Goal: Obtain resource: Download file/media

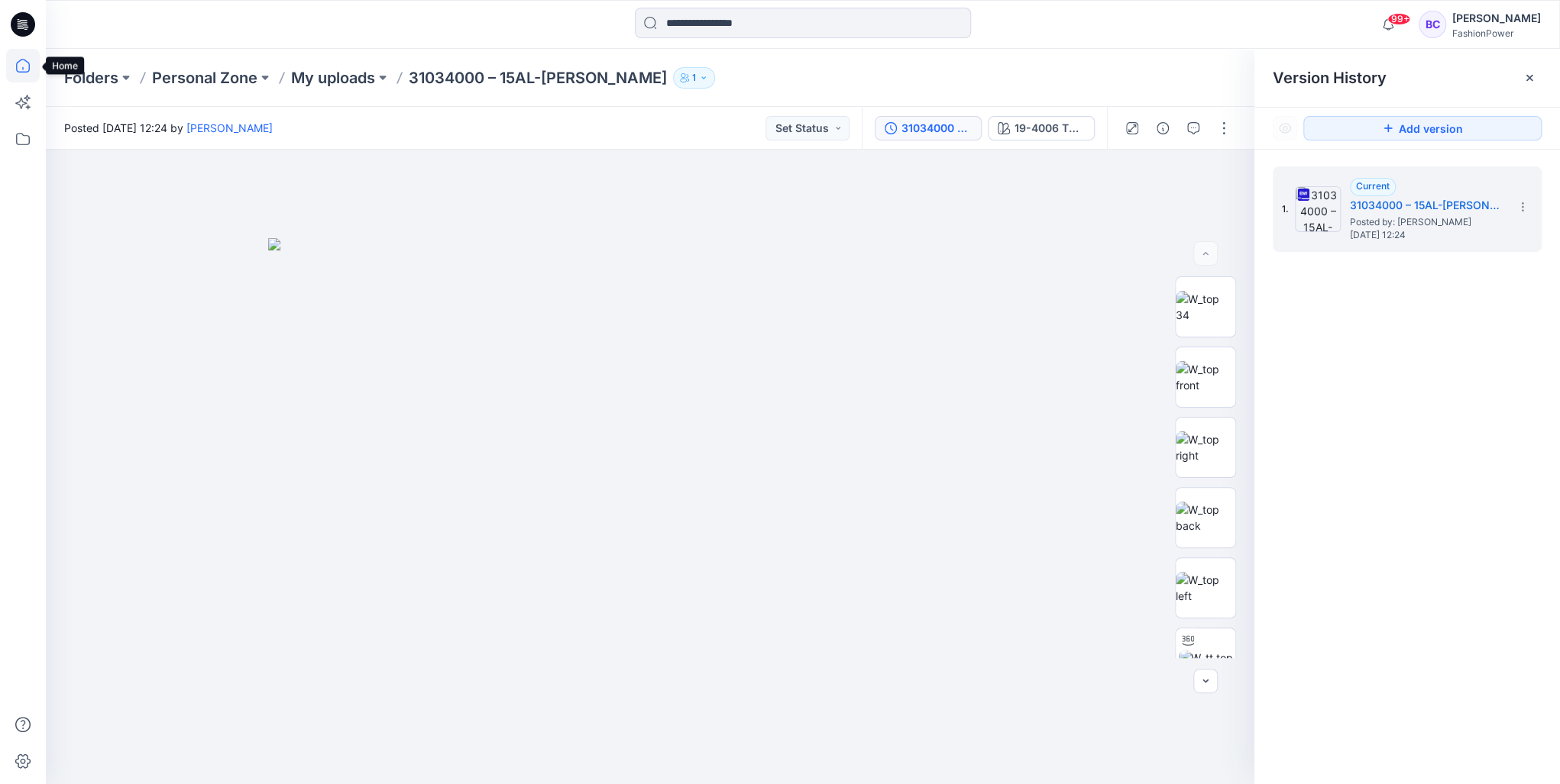
click at [23, 72] on icon at bounding box center [23, 66] width 14 height 14
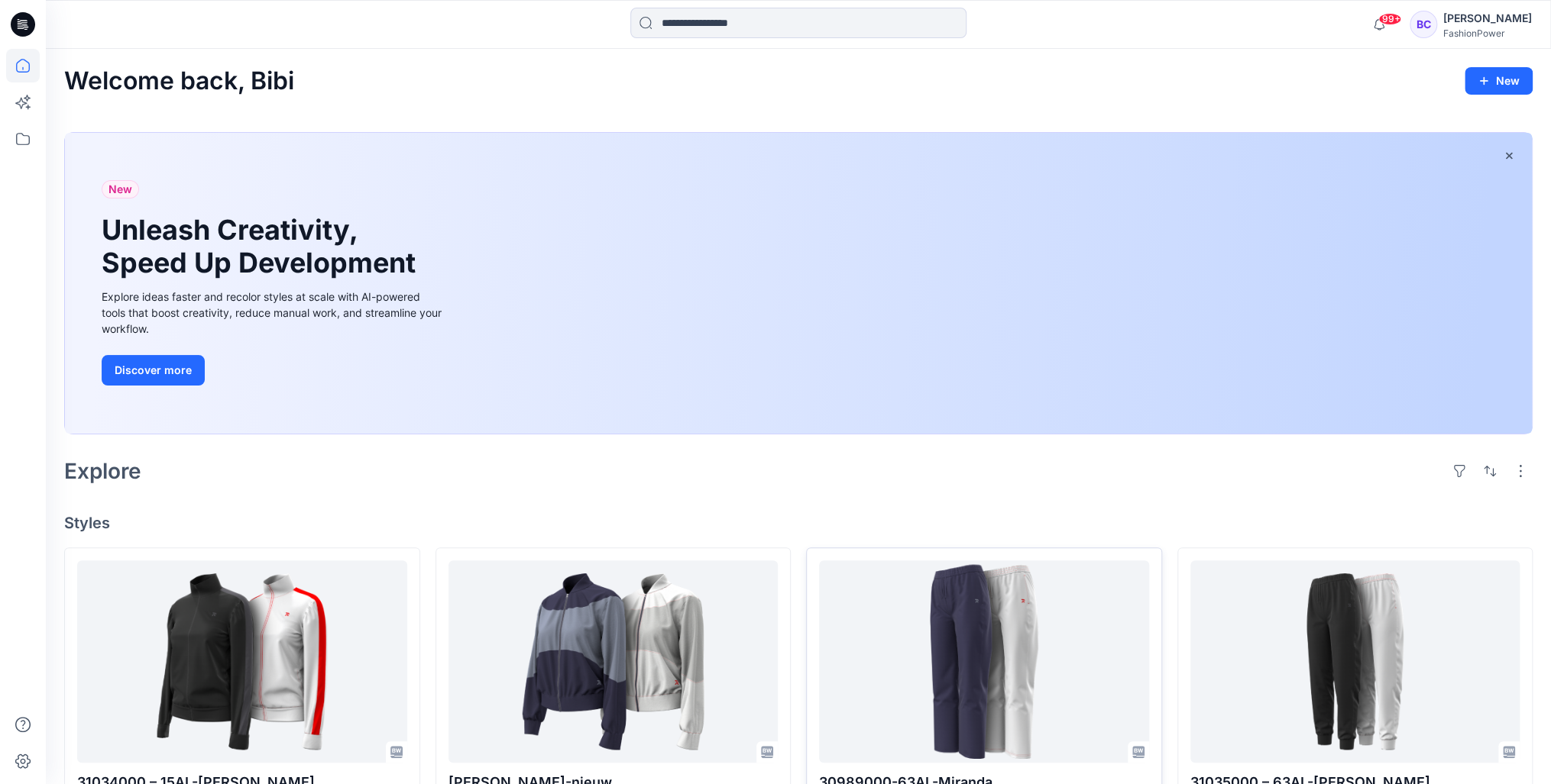
scroll to position [244, 0]
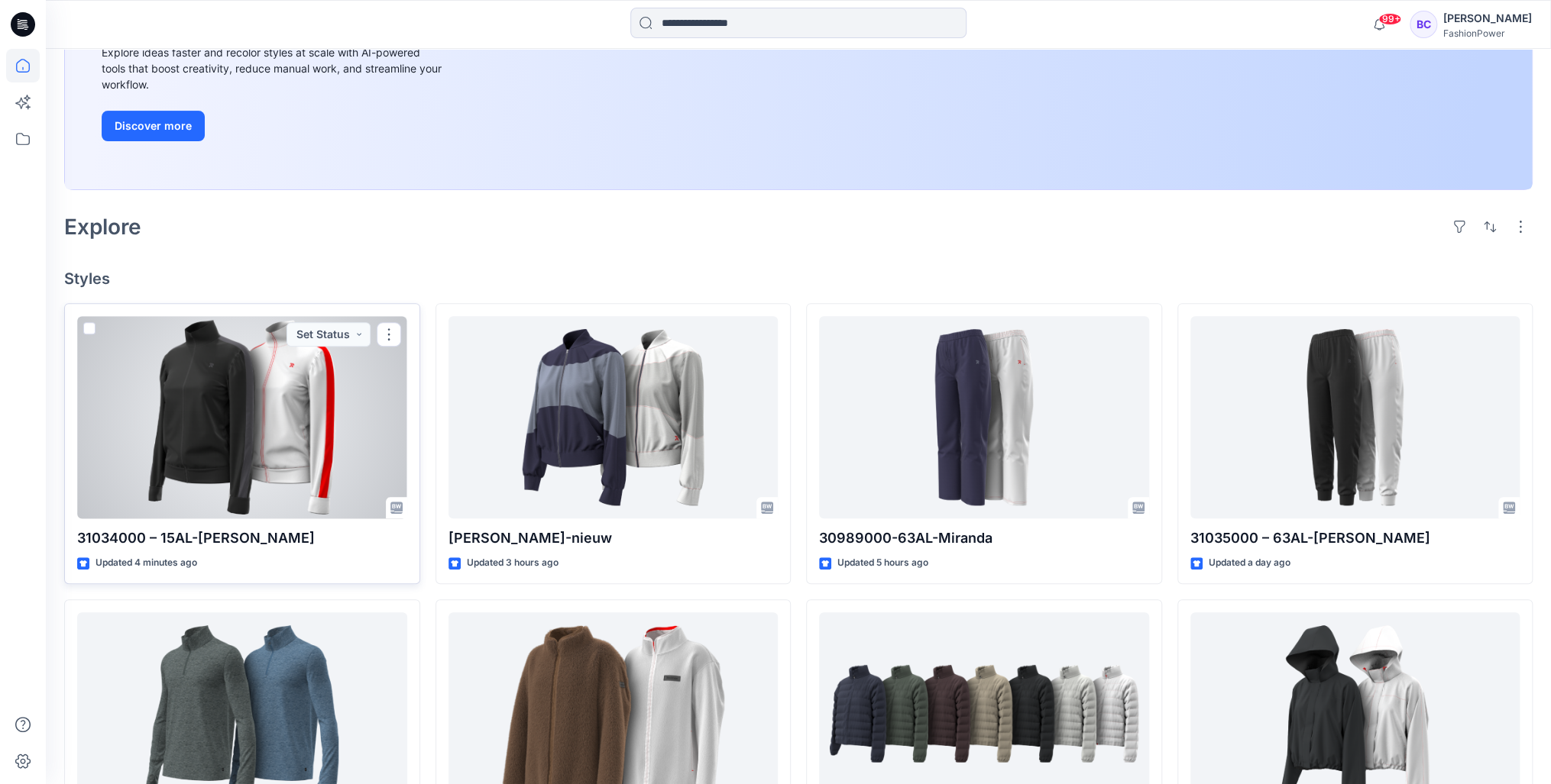
click at [387, 446] on div at bounding box center [242, 417] width 330 height 202
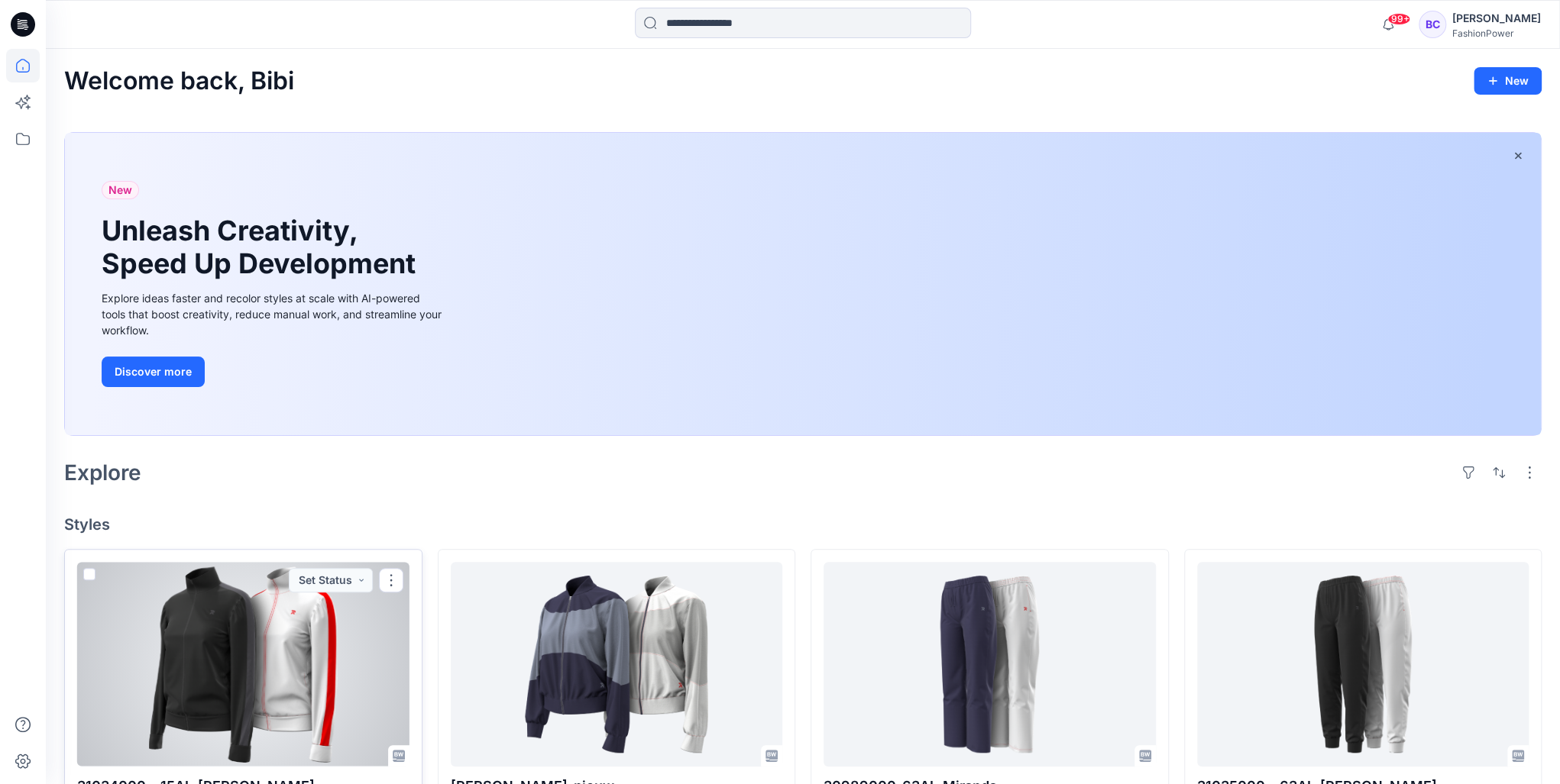
click at [387, 446] on div "Welcome back, Bibi New New Unleash Creativity, Speed Up Development Explore ide…" at bounding box center [803, 775] width 1515 height 1452
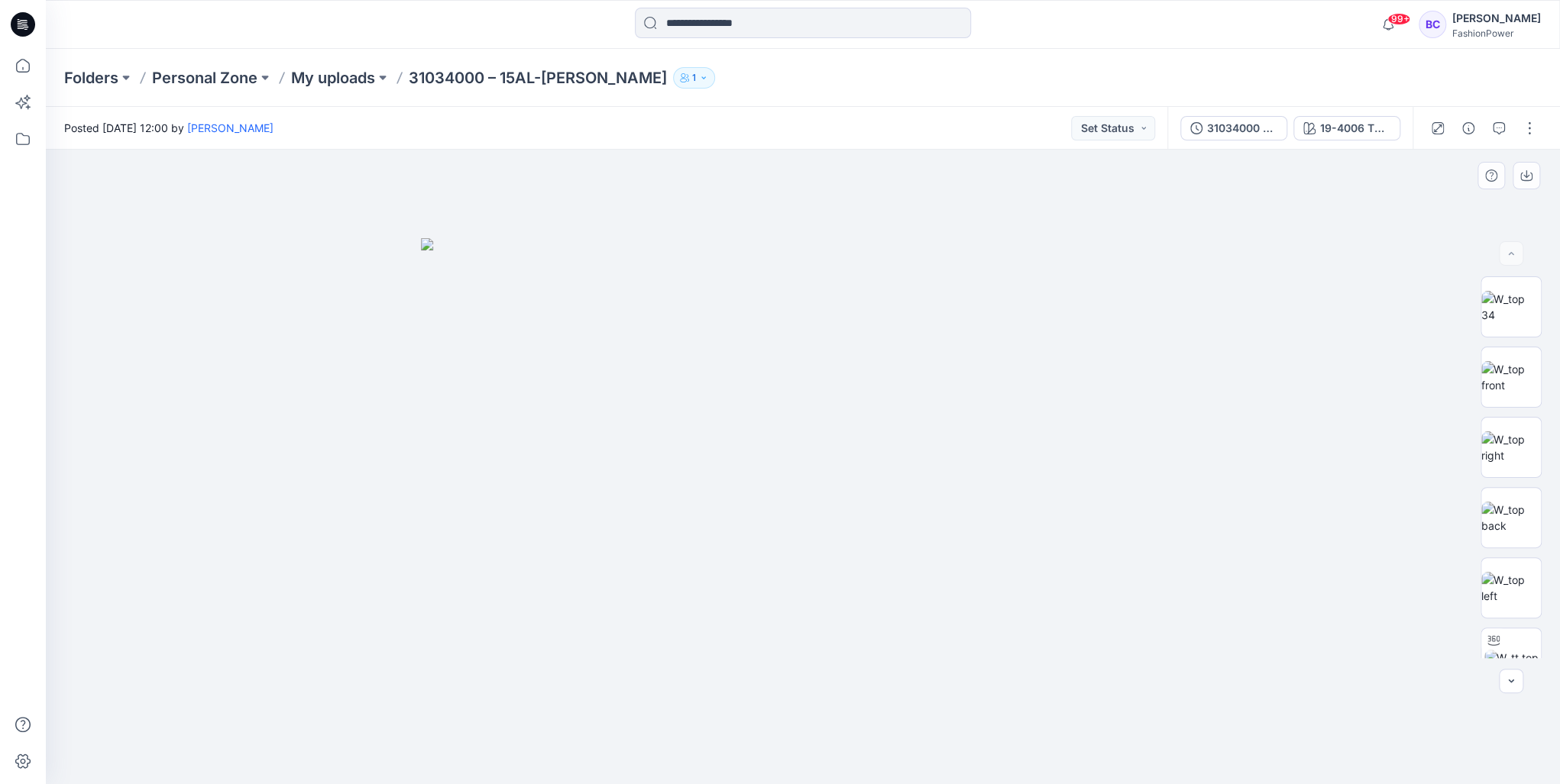
click at [785, 349] on img at bounding box center [803, 511] width 764 height 547
click at [1508, 307] on img at bounding box center [1511, 307] width 60 height 32
click at [1526, 174] on icon "button" at bounding box center [1527, 175] width 6 height 8
click at [1498, 393] on img at bounding box center [1511, 377] width 60 height 32
click at [1501, 448] on img at bounding box center [1511, 447] width 60 height 32
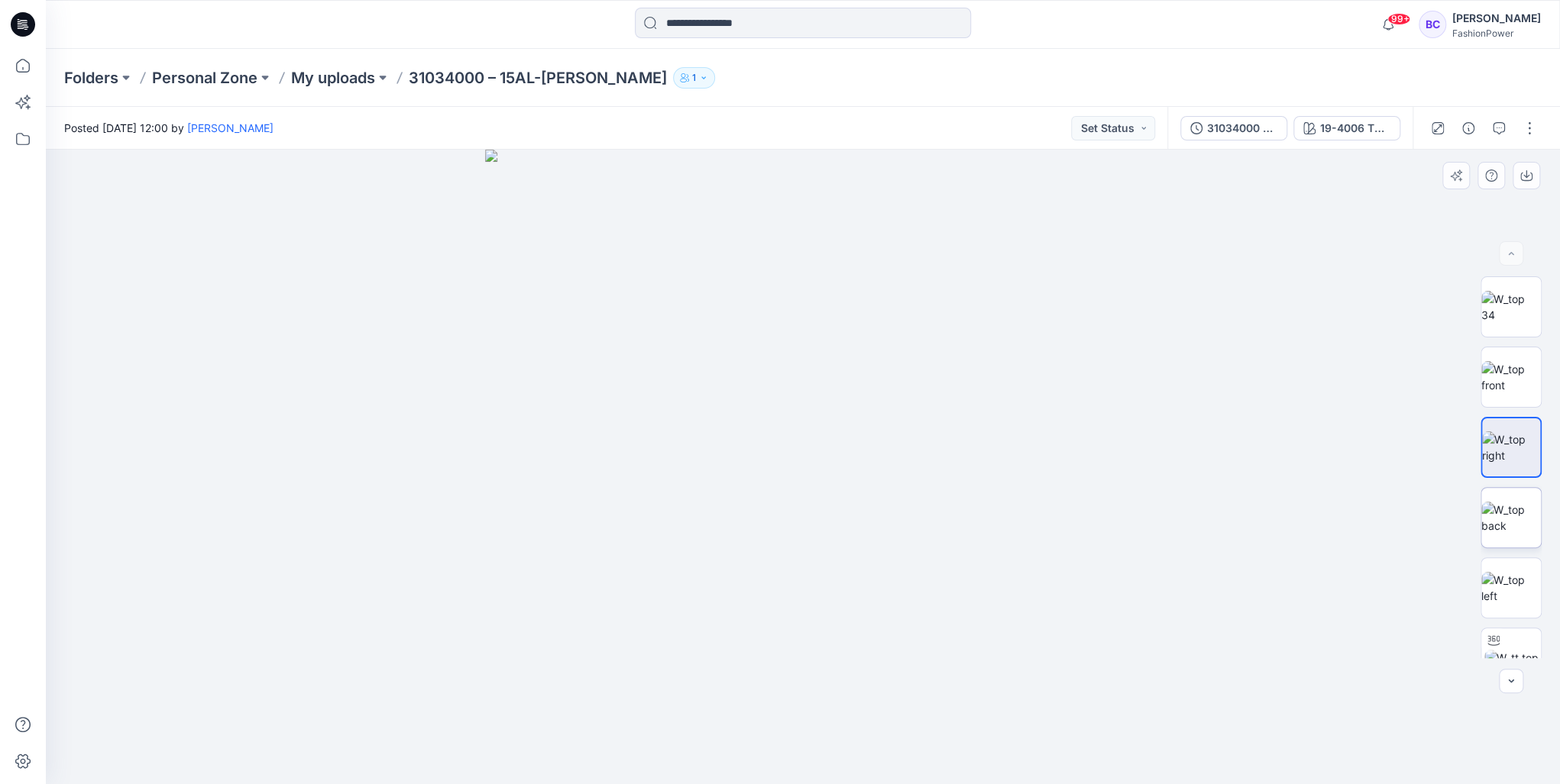
click at [1519, 527] on img at bounding box center [1511, 517] width 60 height 32
click at [1518, 168] on button "button" at bounding box center [1527, 176] width 27 height 27
click at [22, 67] on icon at bounding box center [23, 66] width 33 height 33
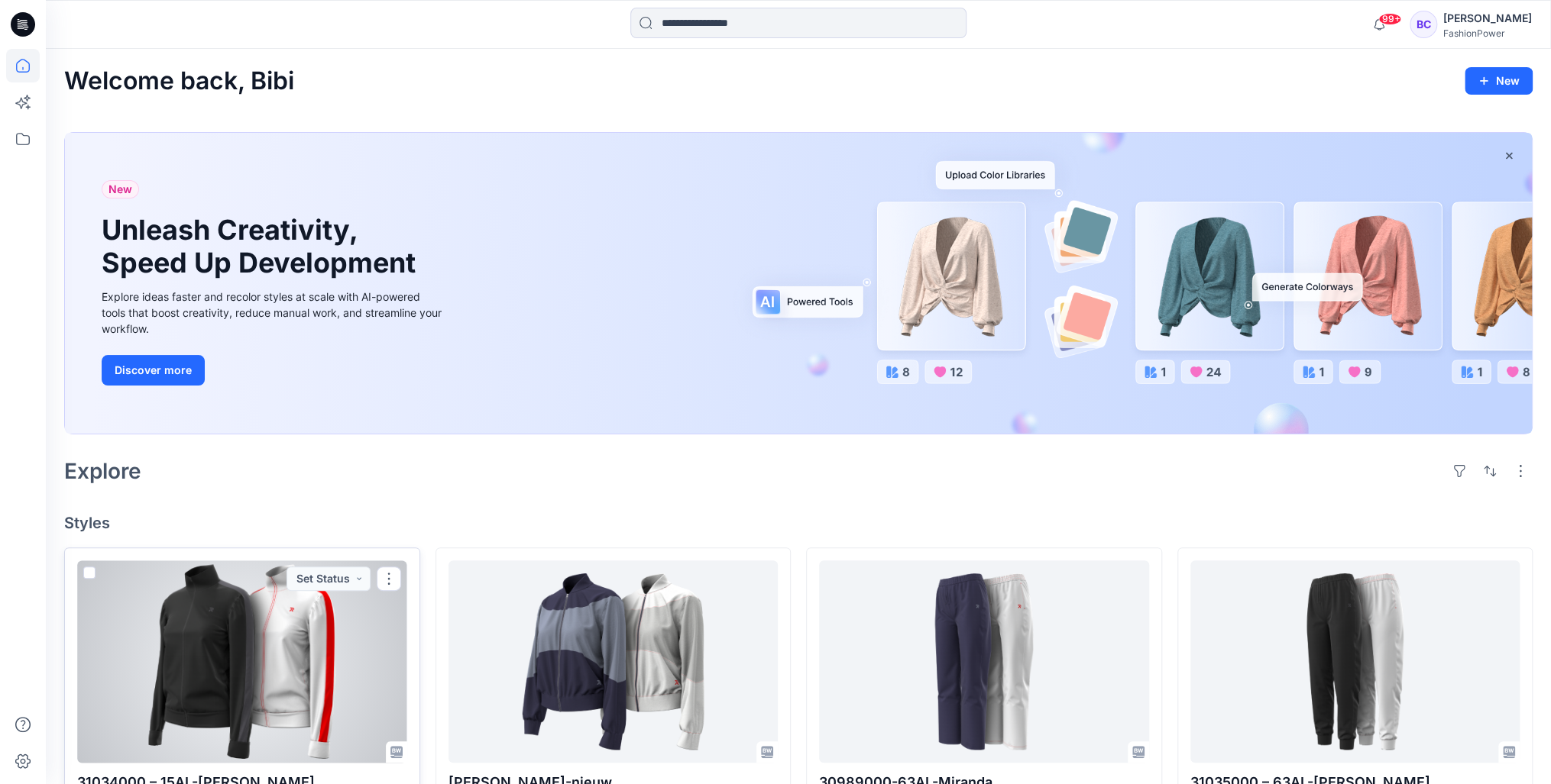
click at [226, 636] on div at bounding box center [242, 661] width 330 height 202
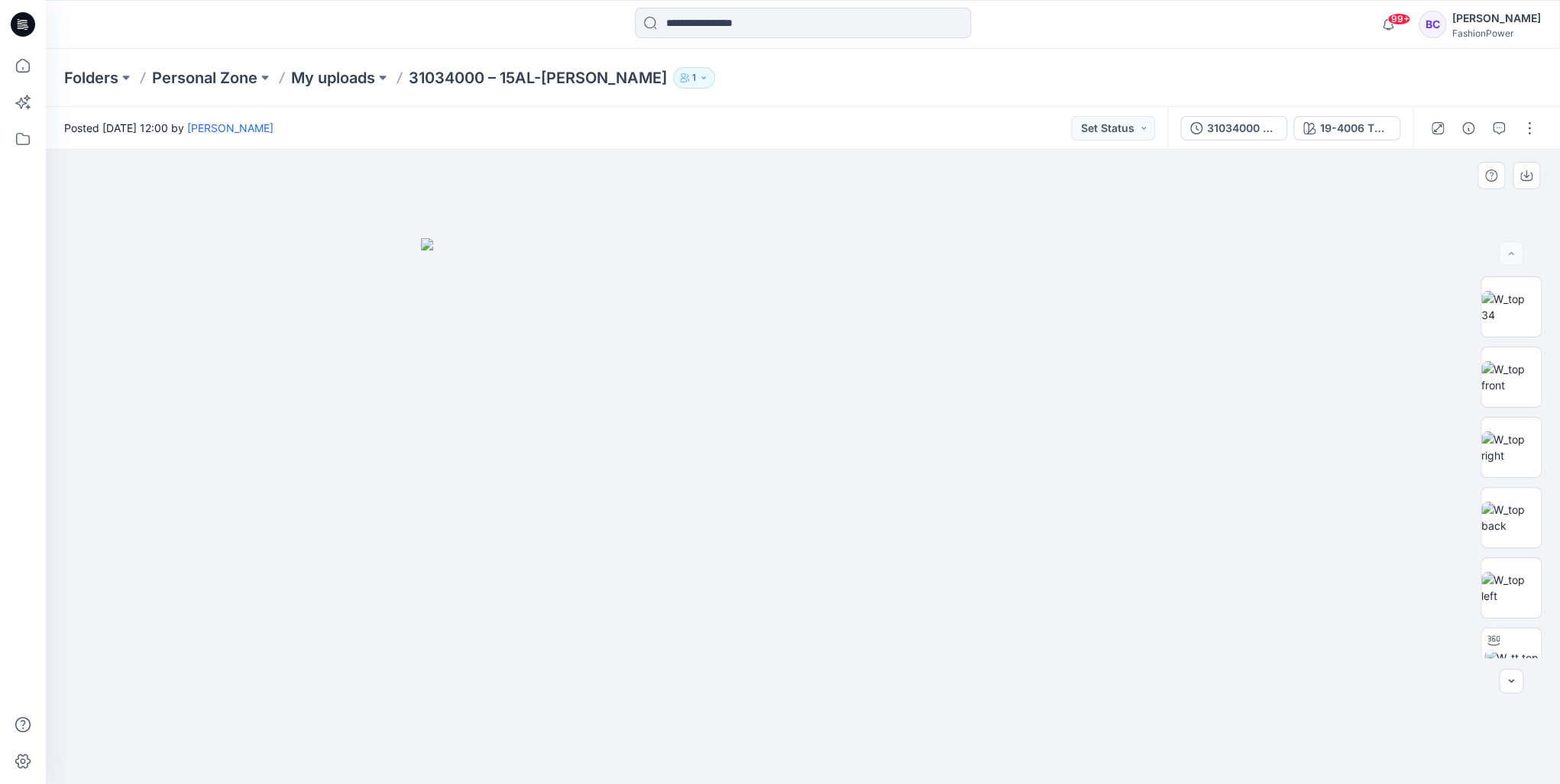
click at [864, 267] on img at bounding box center [803, 511] width 764 height 547
click at [1242, 140] on div "31034000 – 15AL-[PERSON_NAME] 19-4006 TPG Caviar" at bounding box center [1290, 129] width 245 height 43
click at [1225, 126] on div "31034000 – 15AL-[PERSON_NAME]" at bounding box center [1243, 128] width 71 height 17
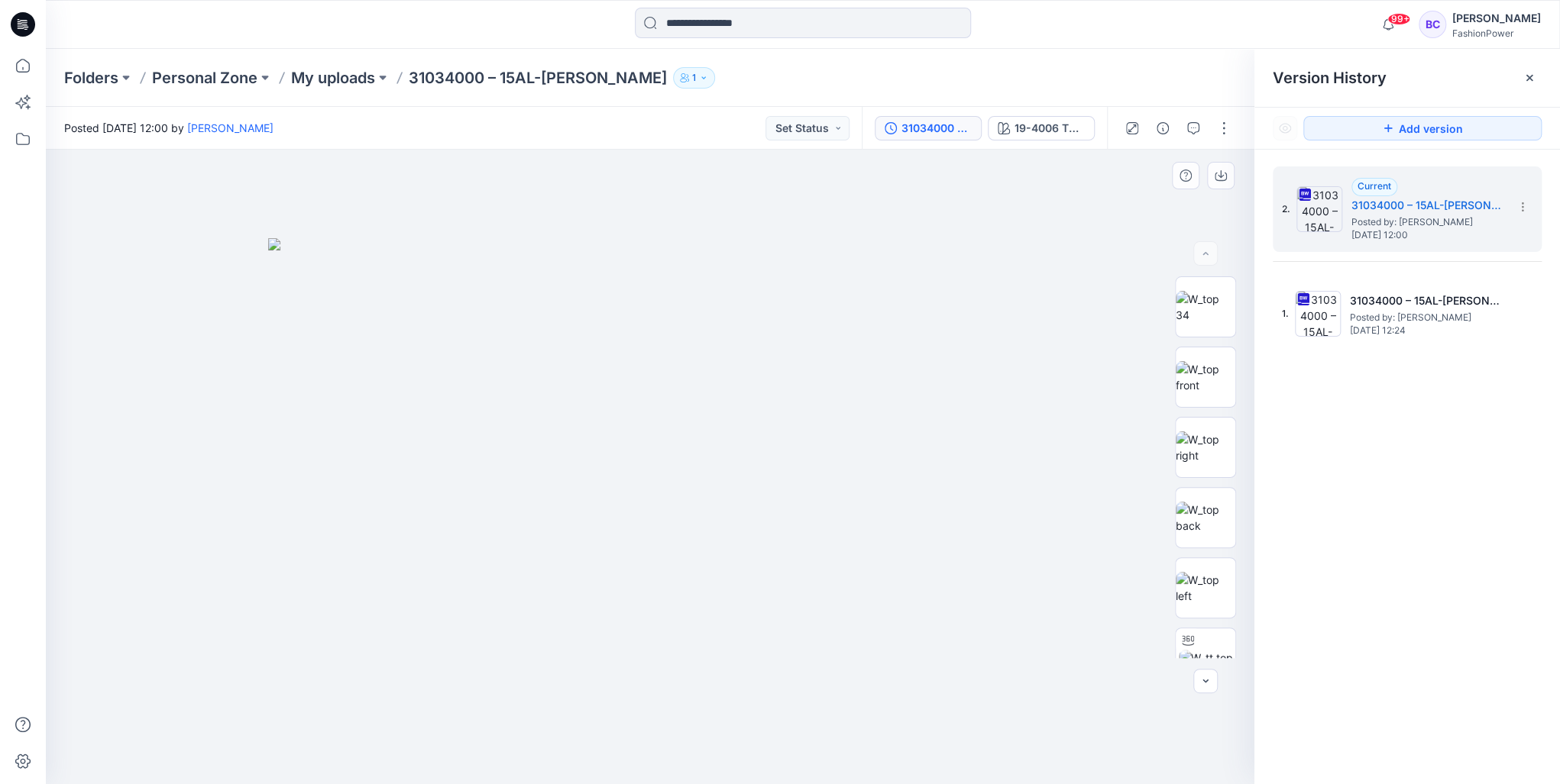
click at [576, 398] on img at bounding box center [650, 511] width 764 height 547
click at [790, 9] on input at bounding box center [803, 23] width 336 height 30
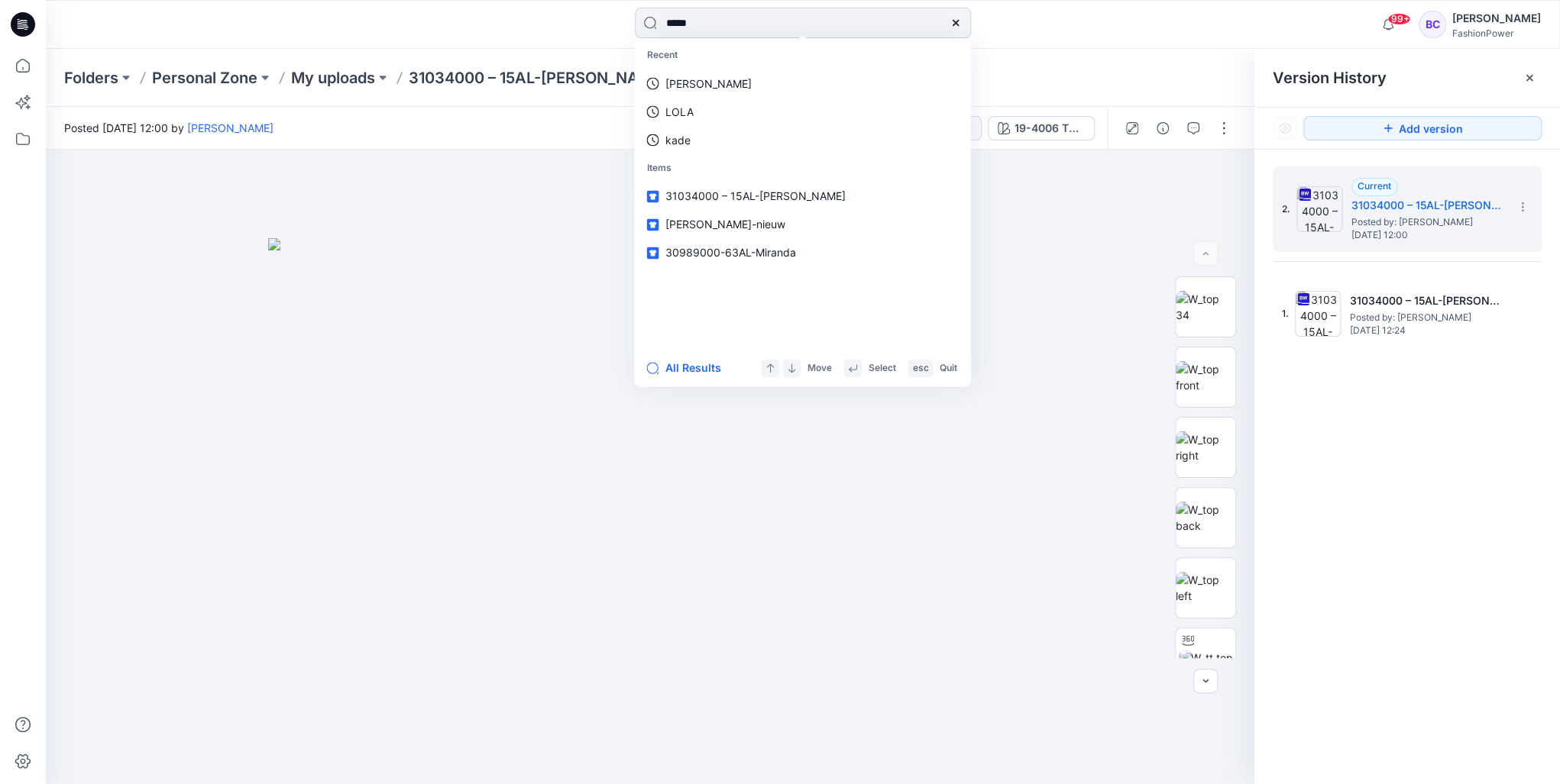
type input "******"
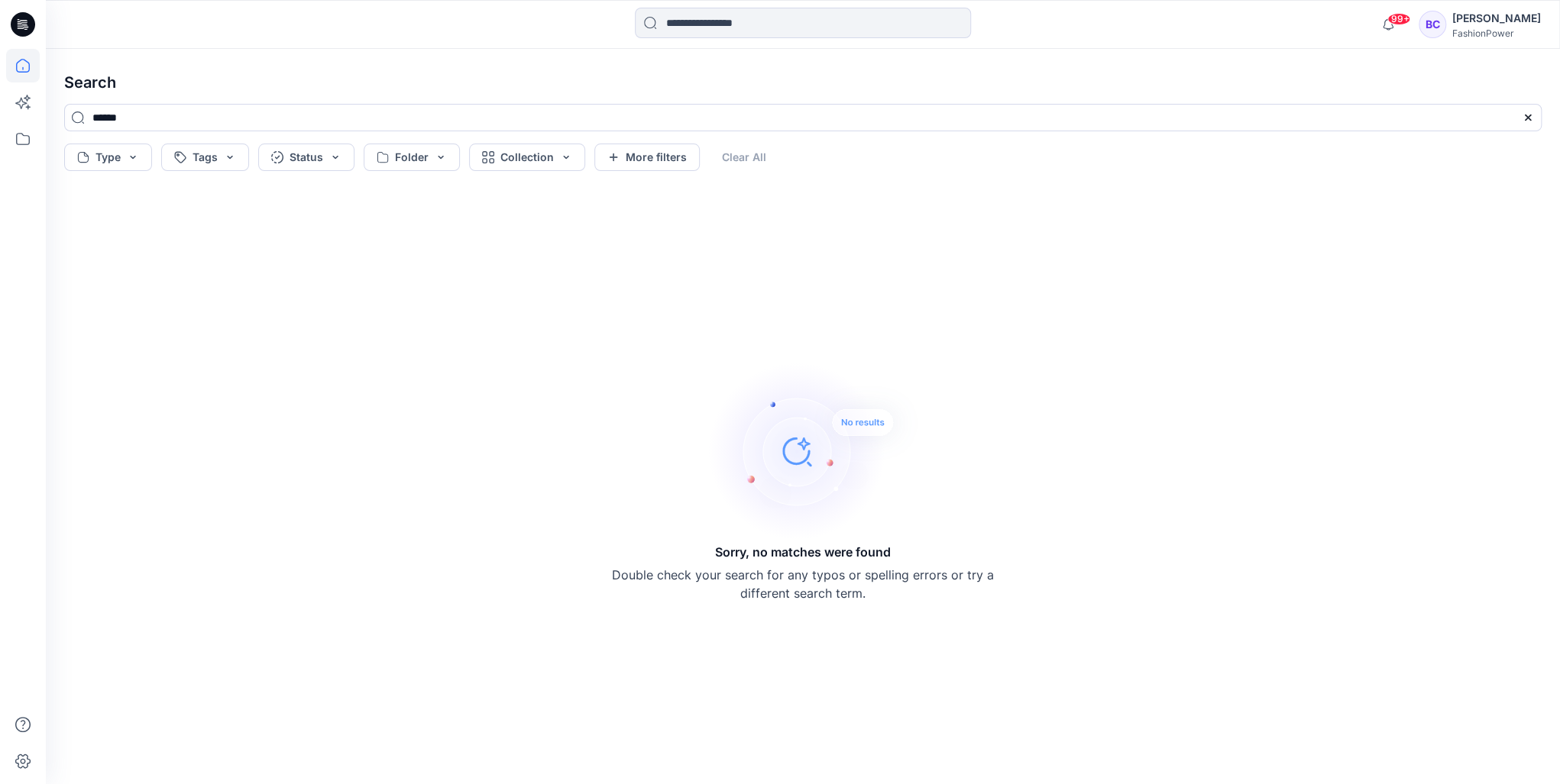
click at [12, 53] on icon at bounding box center [23, 66] width 33 height 33
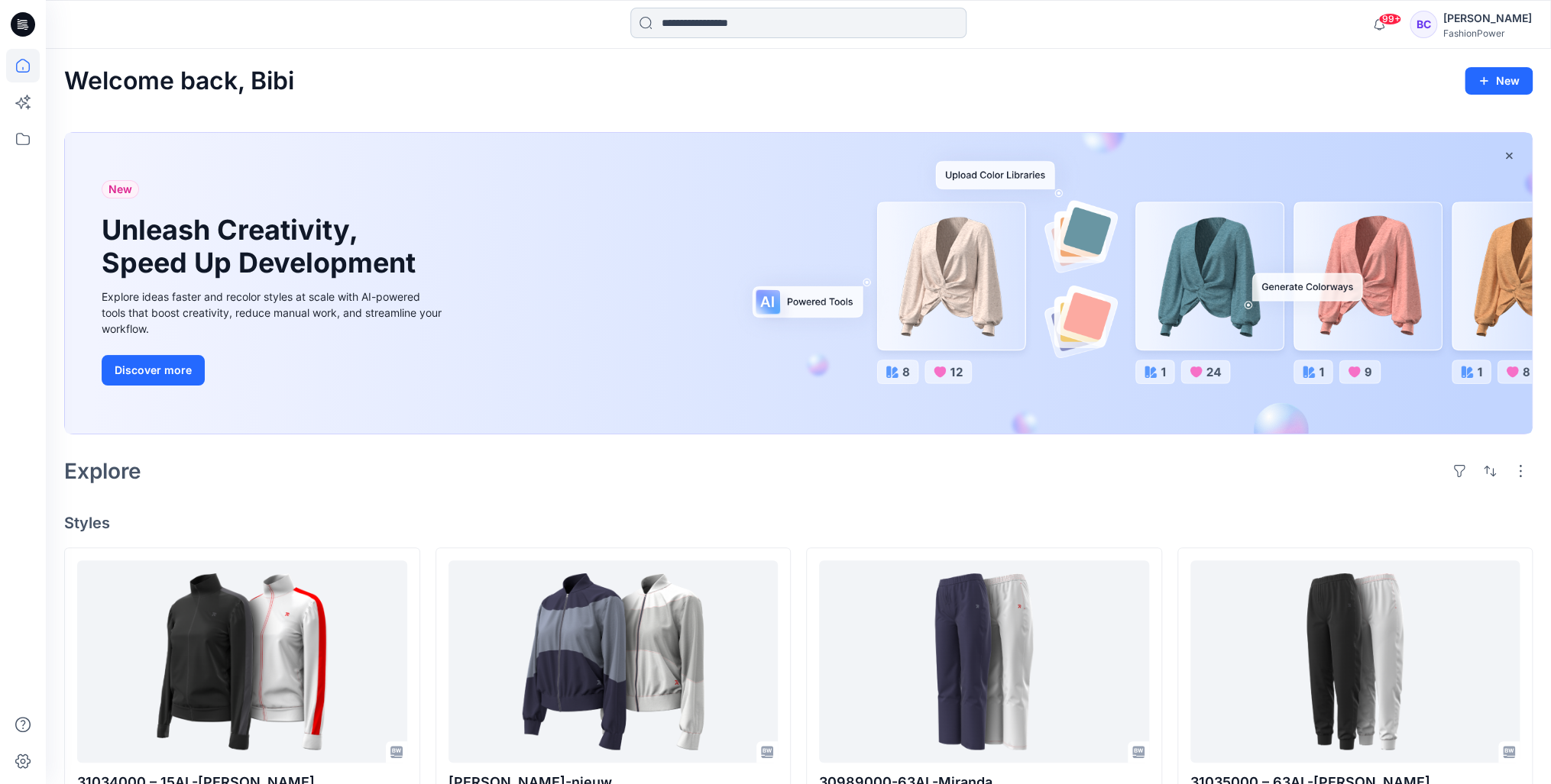
click at [892, 30] on input at bounding box center [798, 23] width 336 height 30
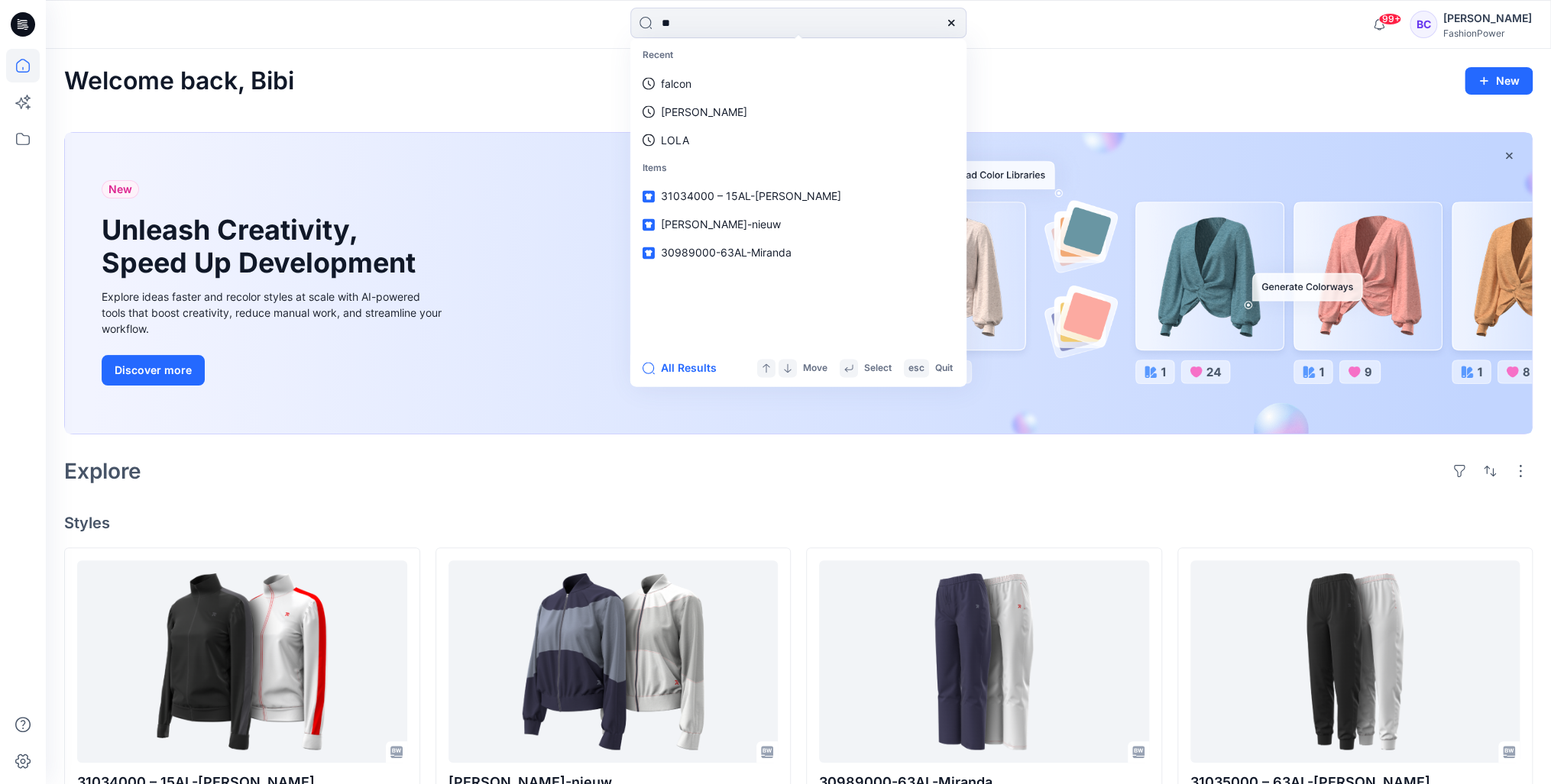
type input "***"
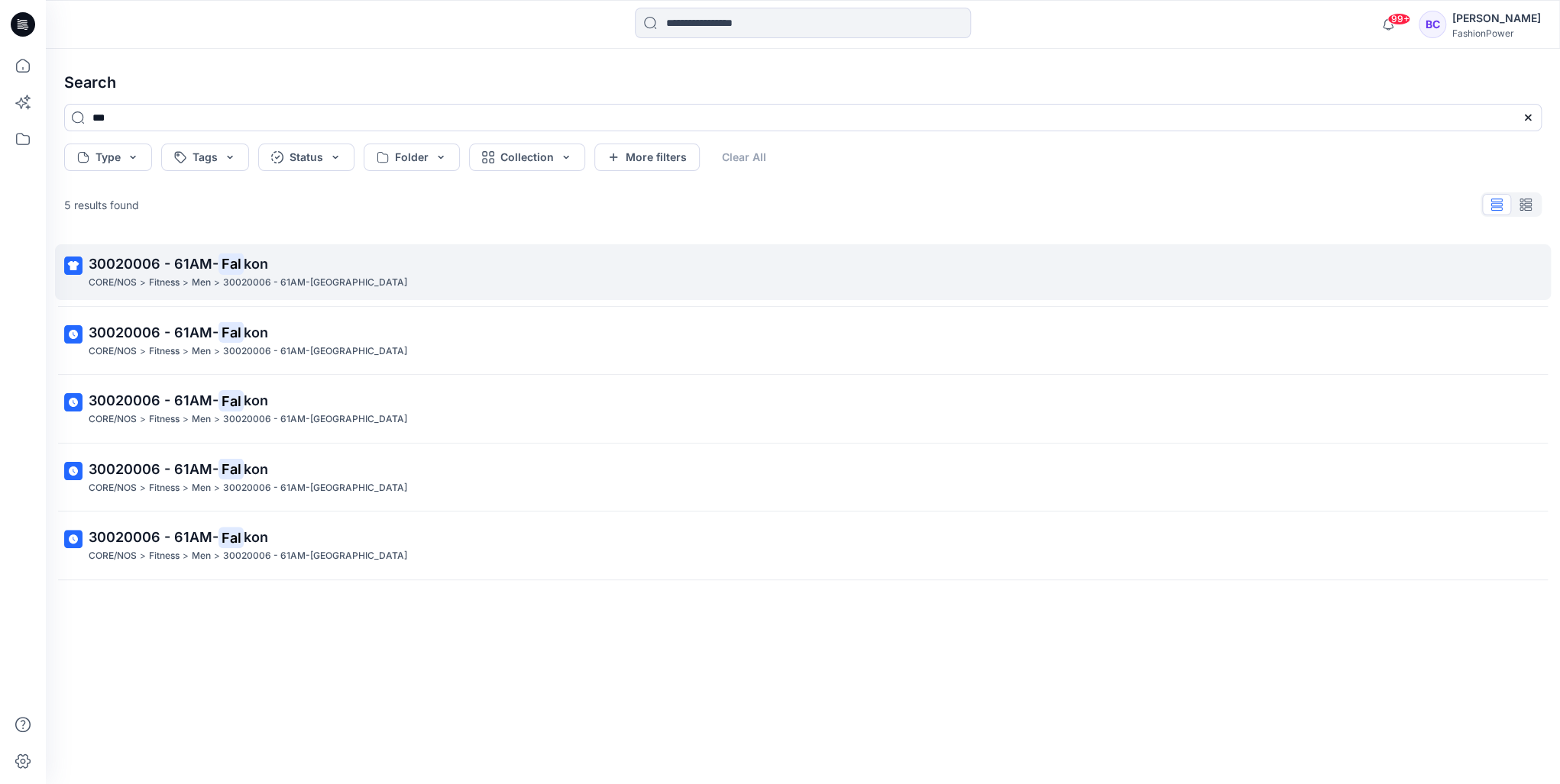
click at [312, 299] on link "30020006 - 61AM- Fal kon CORE/NOS > Fitness > Men > 30020006 - 61AM-Falkon" at bounding box center [803, 272] width 1496 height 56
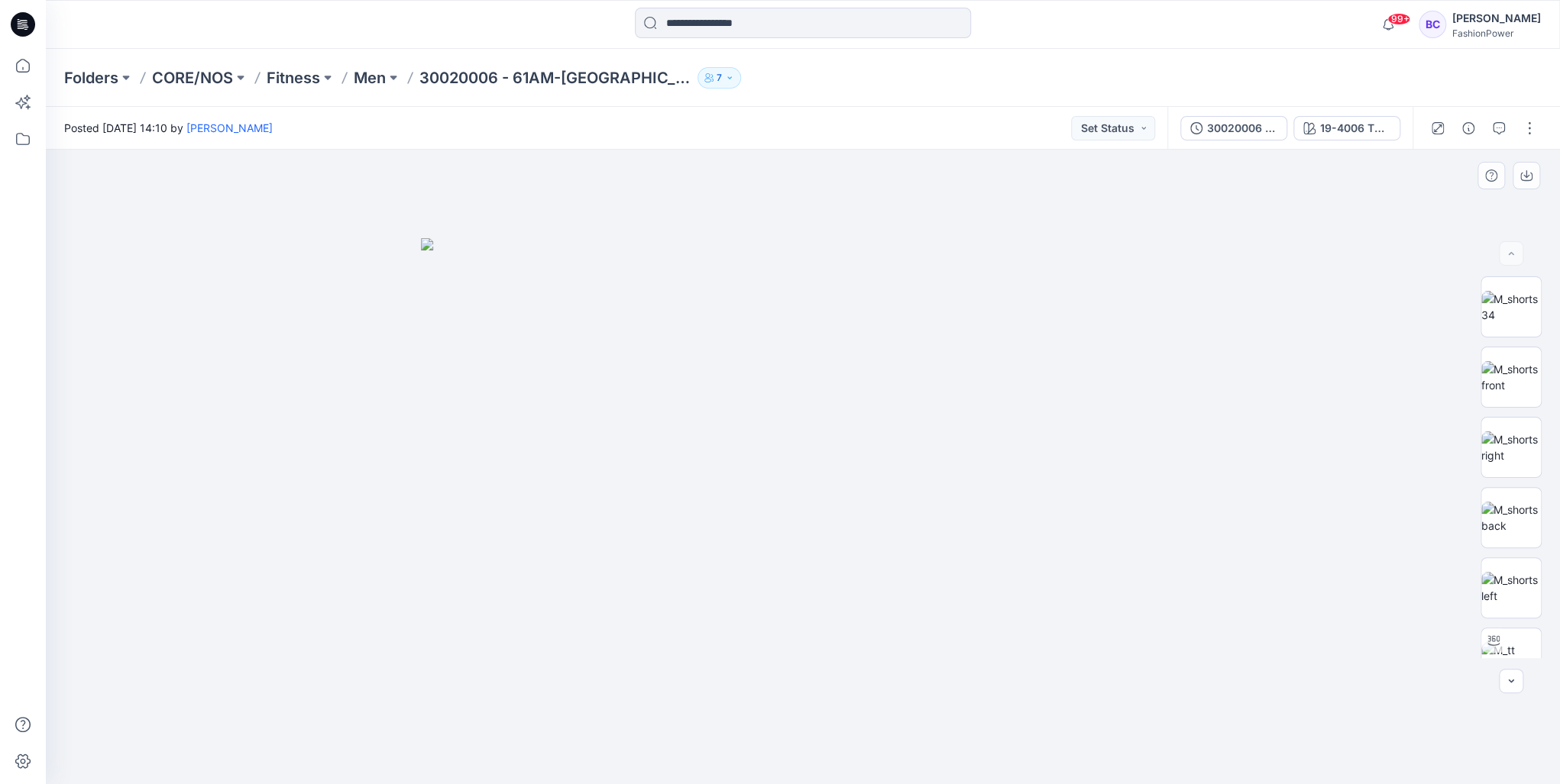
drag, startPoint x: 758, startPoint y: 546, endPoint x: 642, endPoint y: 709, distance: 200.1
click at [1206, 129] on button "30020006 - 61AM-[GEOGRAPHIC_DATA]" at bounding box center [1234, 128] width 107 height 25
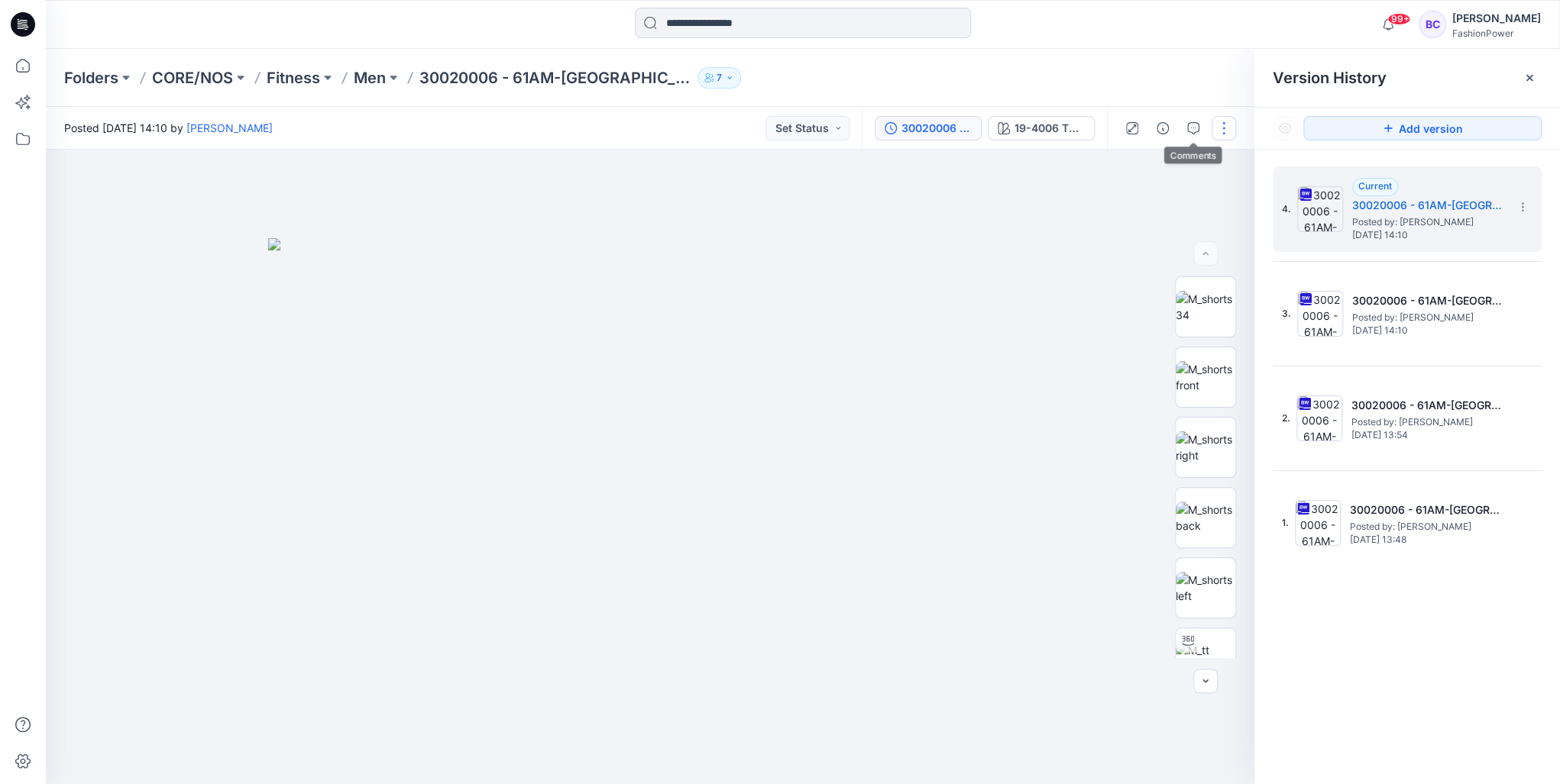
click at [1215, 130] on div at bounding box center [1178, 129] width 141 height 43
click at [1216, 130] on button "button" at bounding box center [1223, 128] width 25 height 25
click at [1162, 200] on button "Edit" at bounding box center [1158, 206] width 140 height 28
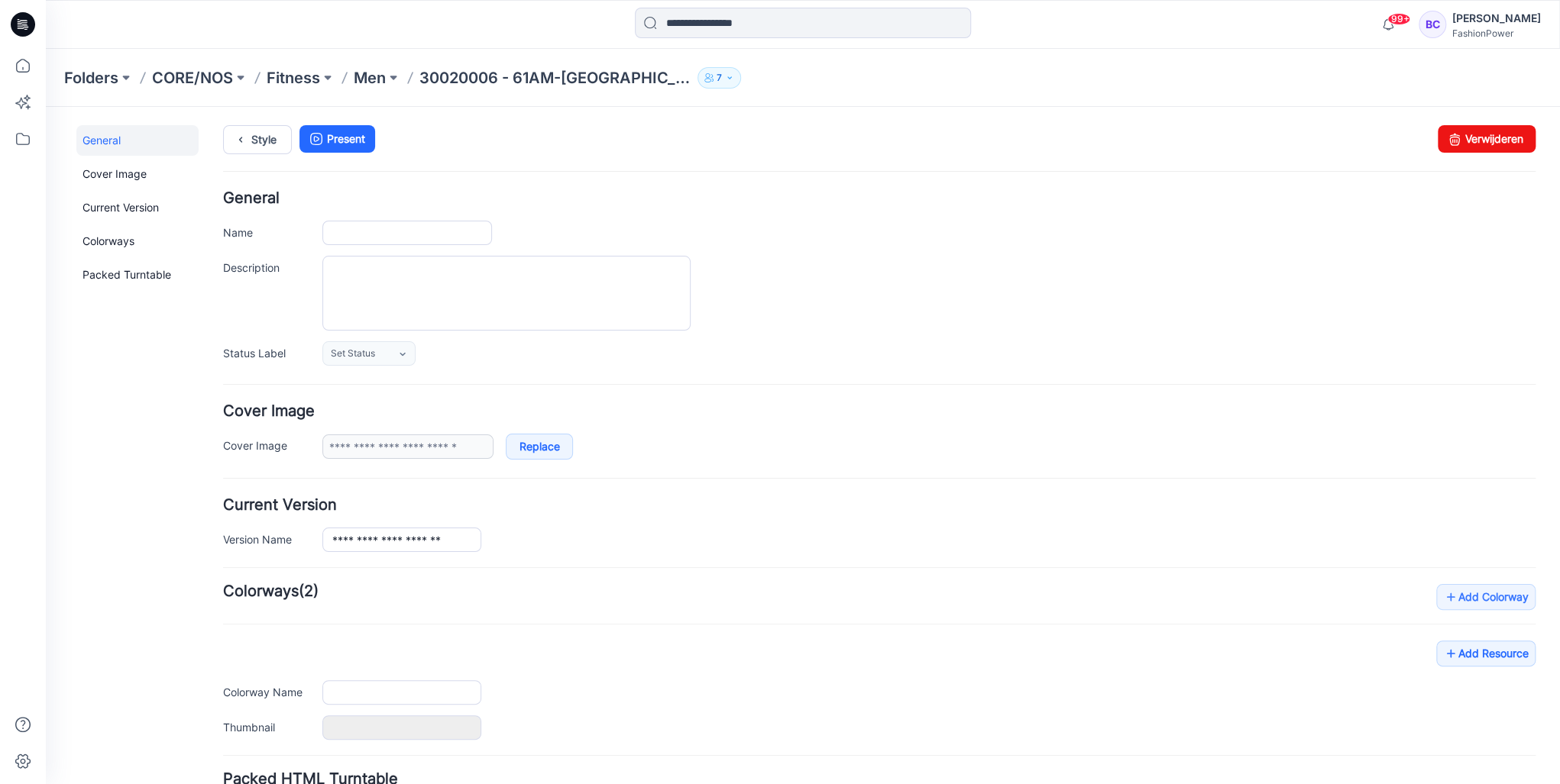
type input "**********"
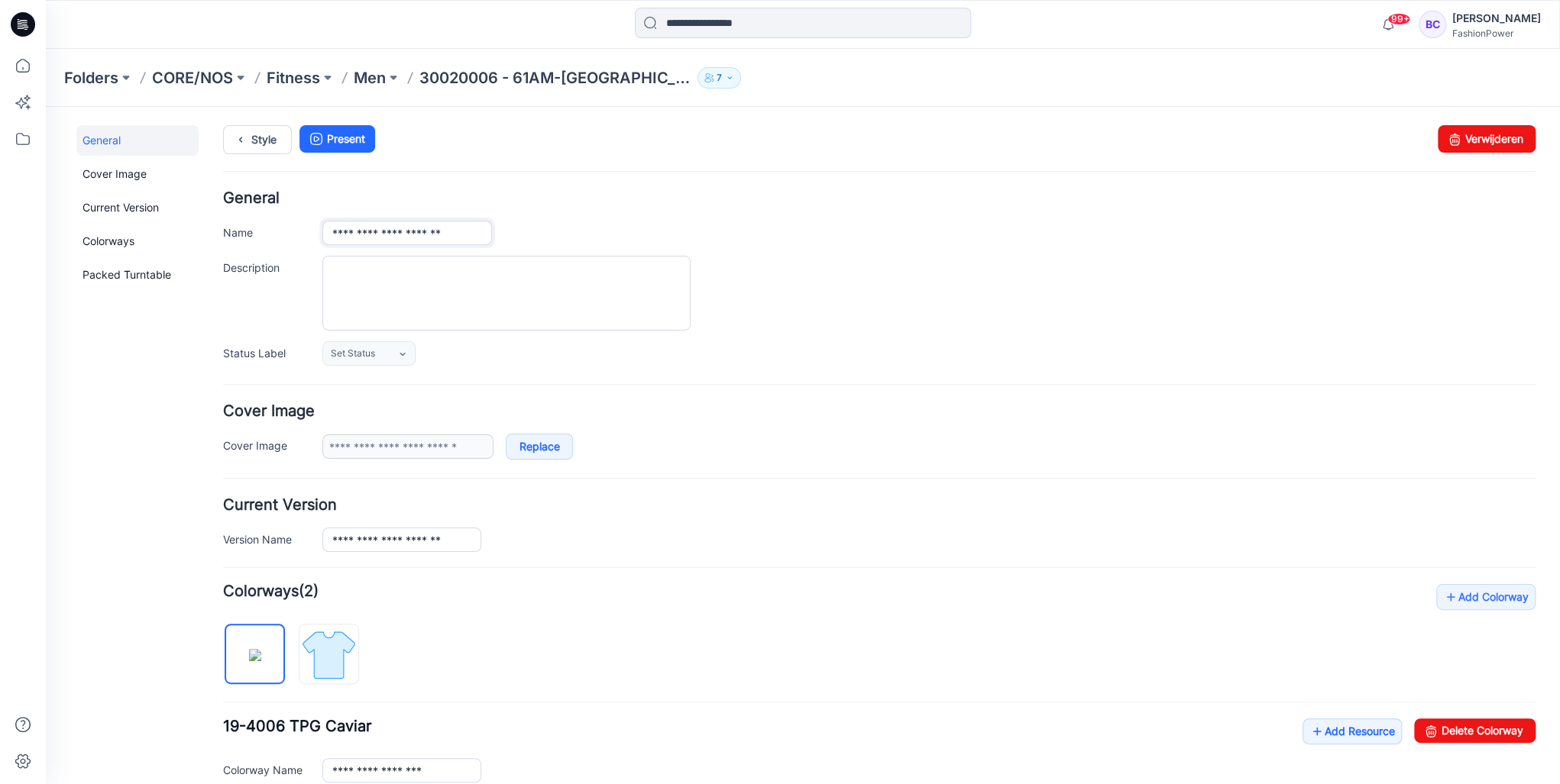
click at [446, 236] on input "**********" at bounding box center [406, 233] width 170 height 25
type input "**********"
click at [599, 312] on textarea "Description" at bounding box center [506, 293] width 368 height 75
click at [363, 91] on div "Folders CORE/NOS Fitness Men 30020006 - 61AM-Falkon 7" at bounding box center [803, 78] width 1515 height 58
click at [370, 79] on p "Men" at bounding box center [369, 78] width 32 height 22
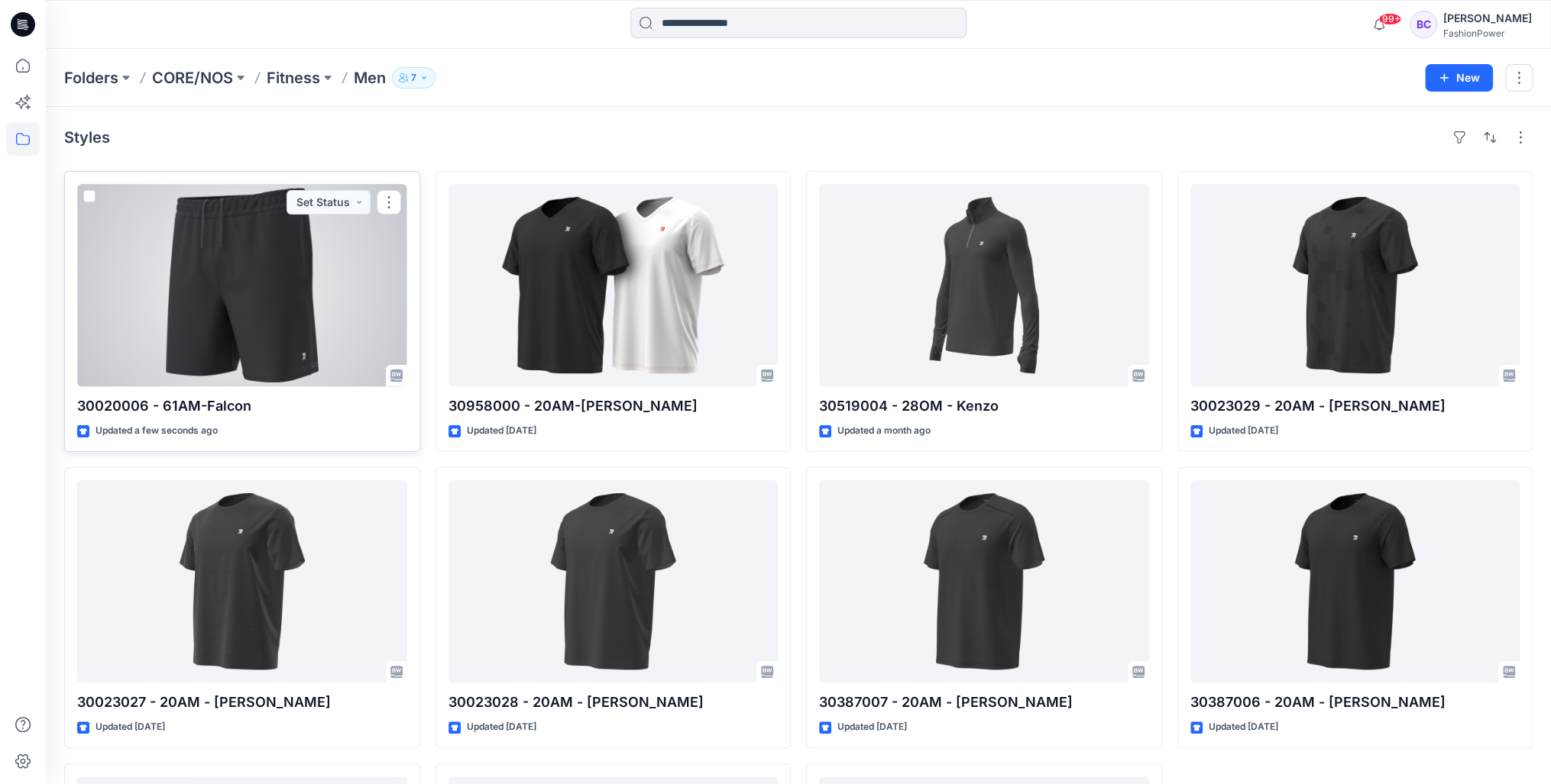
click at [326, 271] on div at bounding box center [242, 286] width 330 height 202
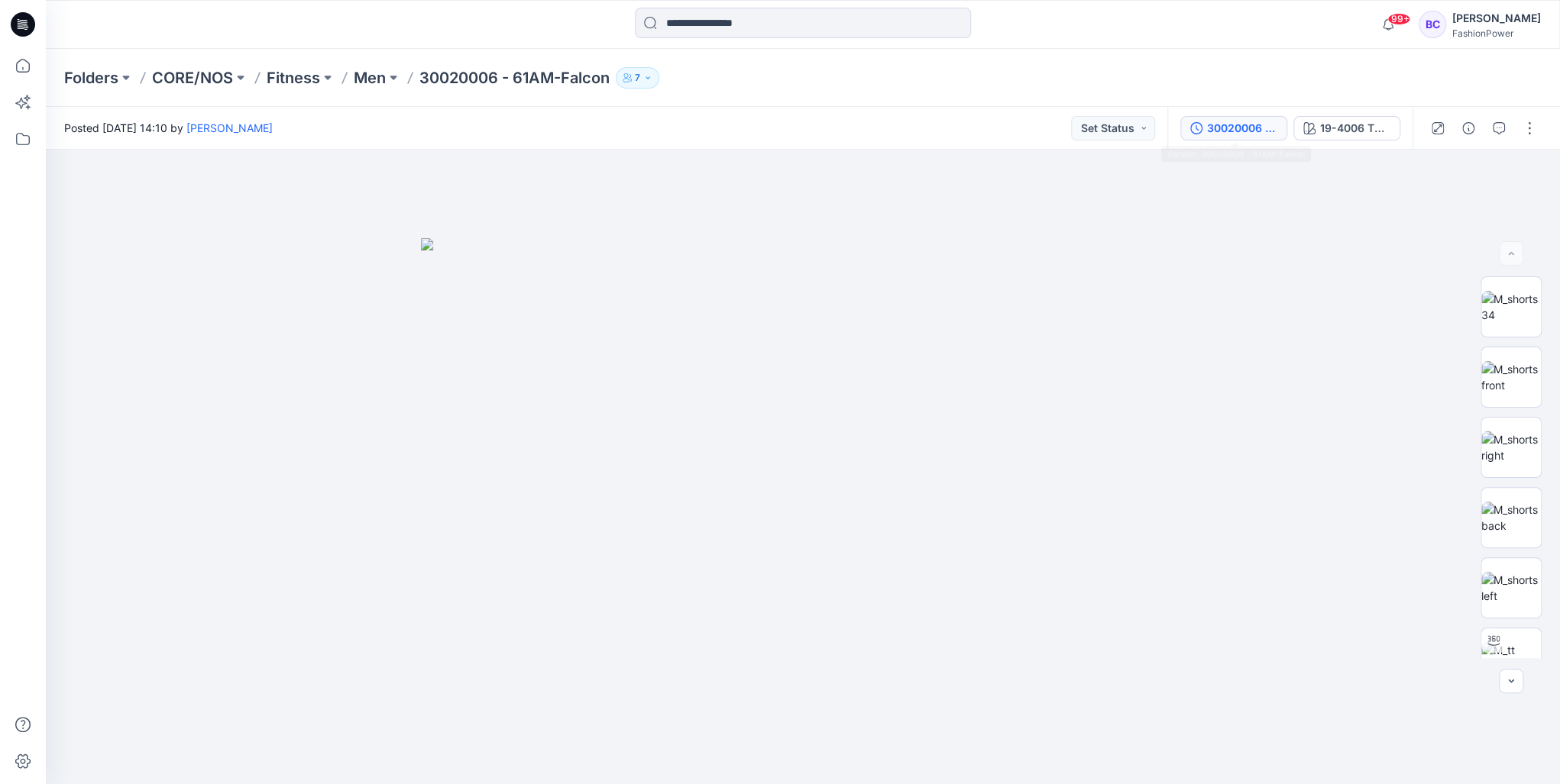
click at [1220, 120] on div "30020006 - 61AM-[GEOGRAPHIC_DATA]" at bounding box center [1243, 128] width 71 height 17
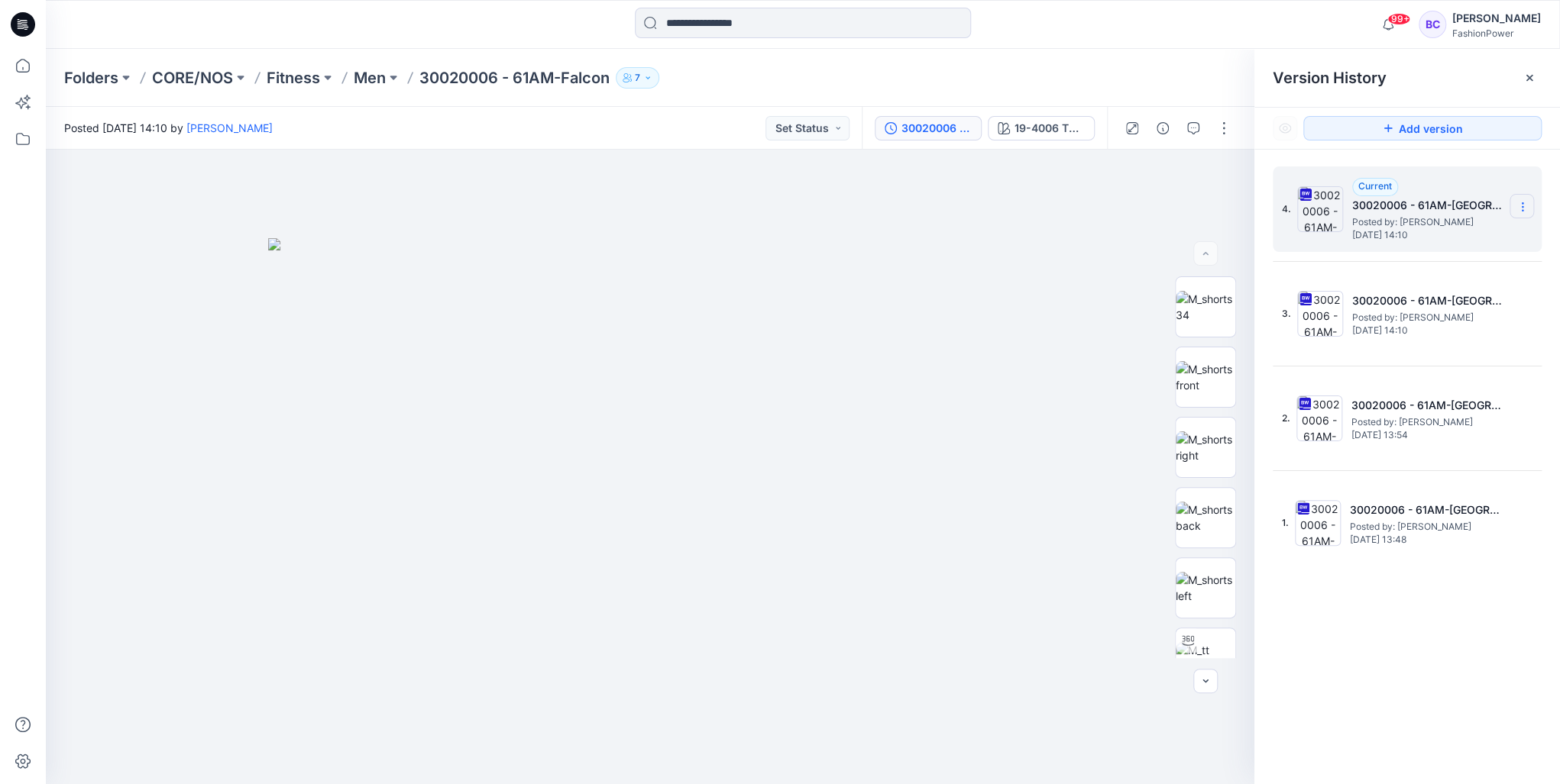
click at [1512, 201] on section at bounding box center [1522, 206] width 25 height 25
click at [1474, 233] on span "Download Source BW File" at bounding box center [1445, 236] width 128 height 19
drag, startPoint x: 336, startPoint y: 70, endPoint x: 345, endPoint y: 75, distance: 10.3
click at [336, 70] on button at bounding box center [328, 78] width 16 height 22
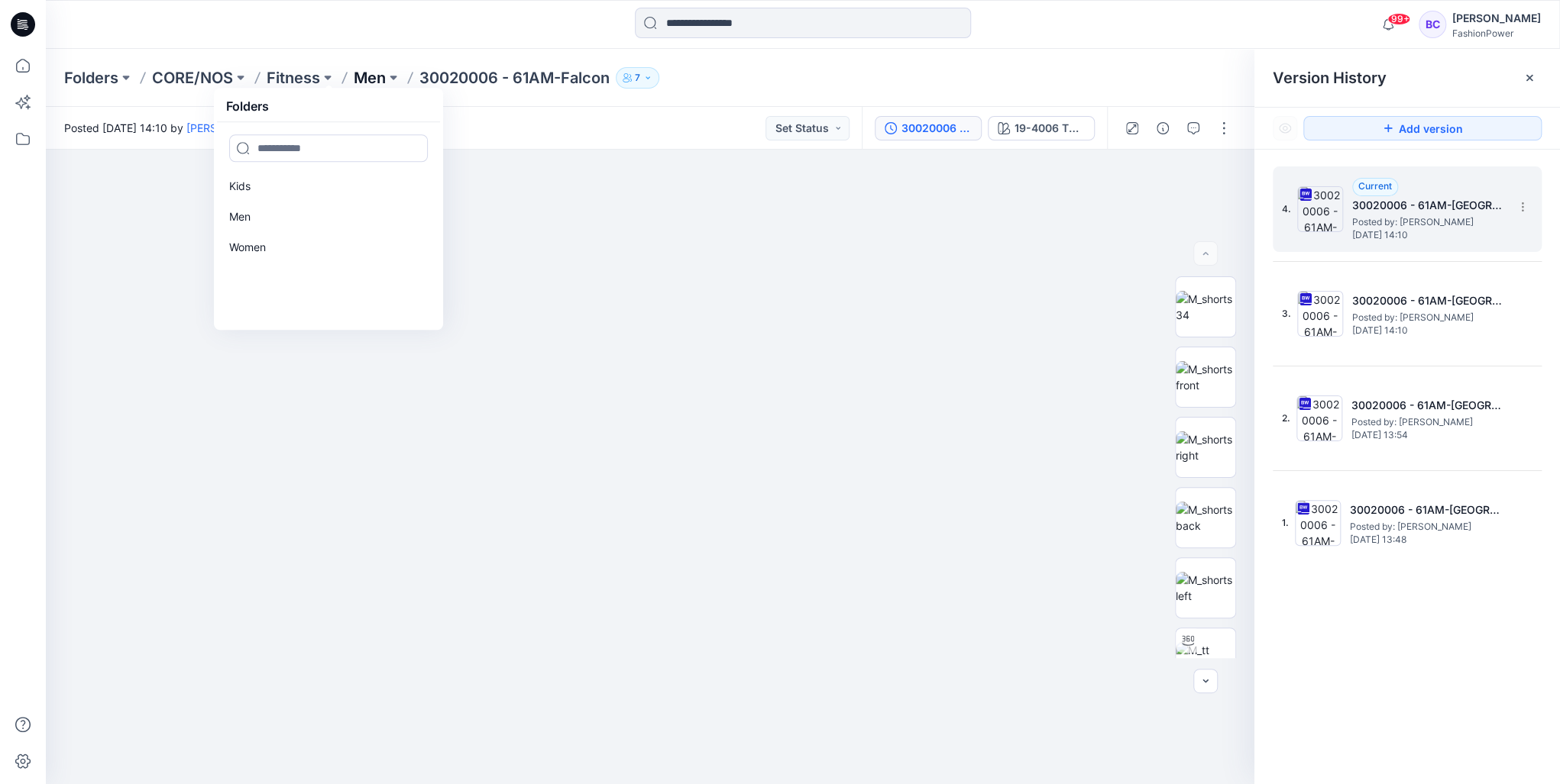
click at [363, 78] on p "Men" at bounding box center [369, 78] width 32 height 22
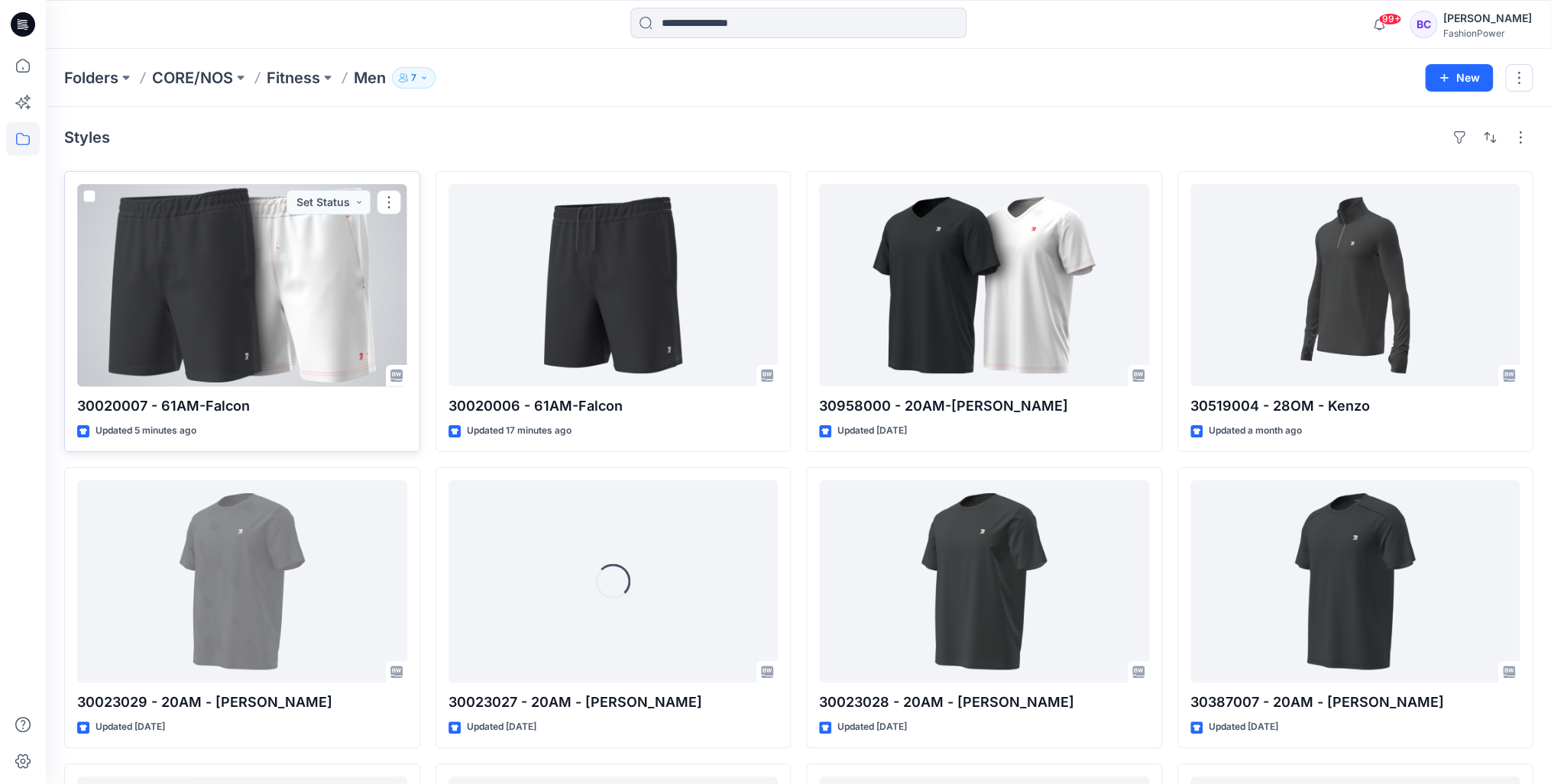
click at [237, 325] on div at bounding box center [242, 286] width 330 height 202
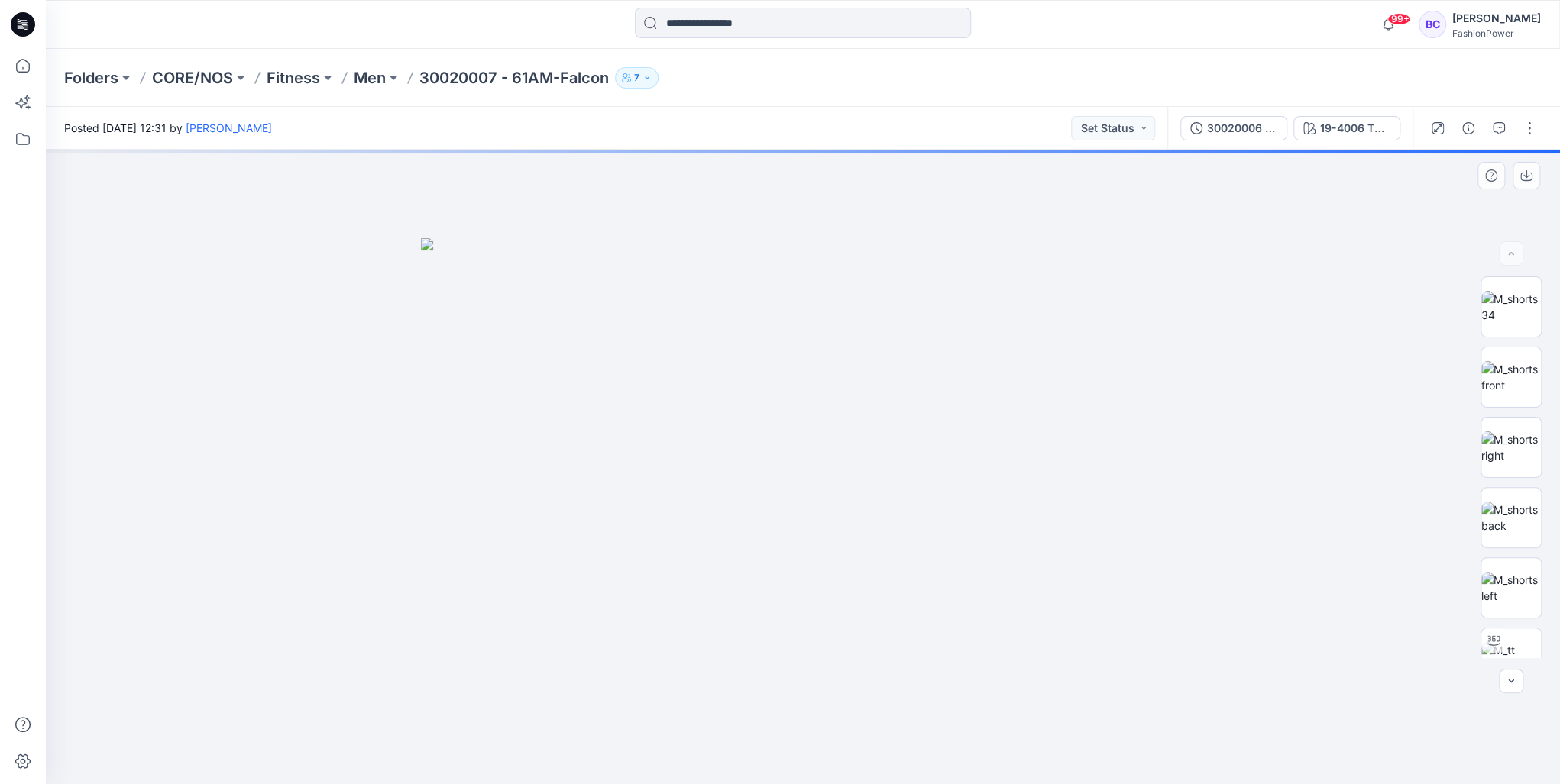
click at [686, 409] on img at bounding box center [803, 511] width 764 height 547
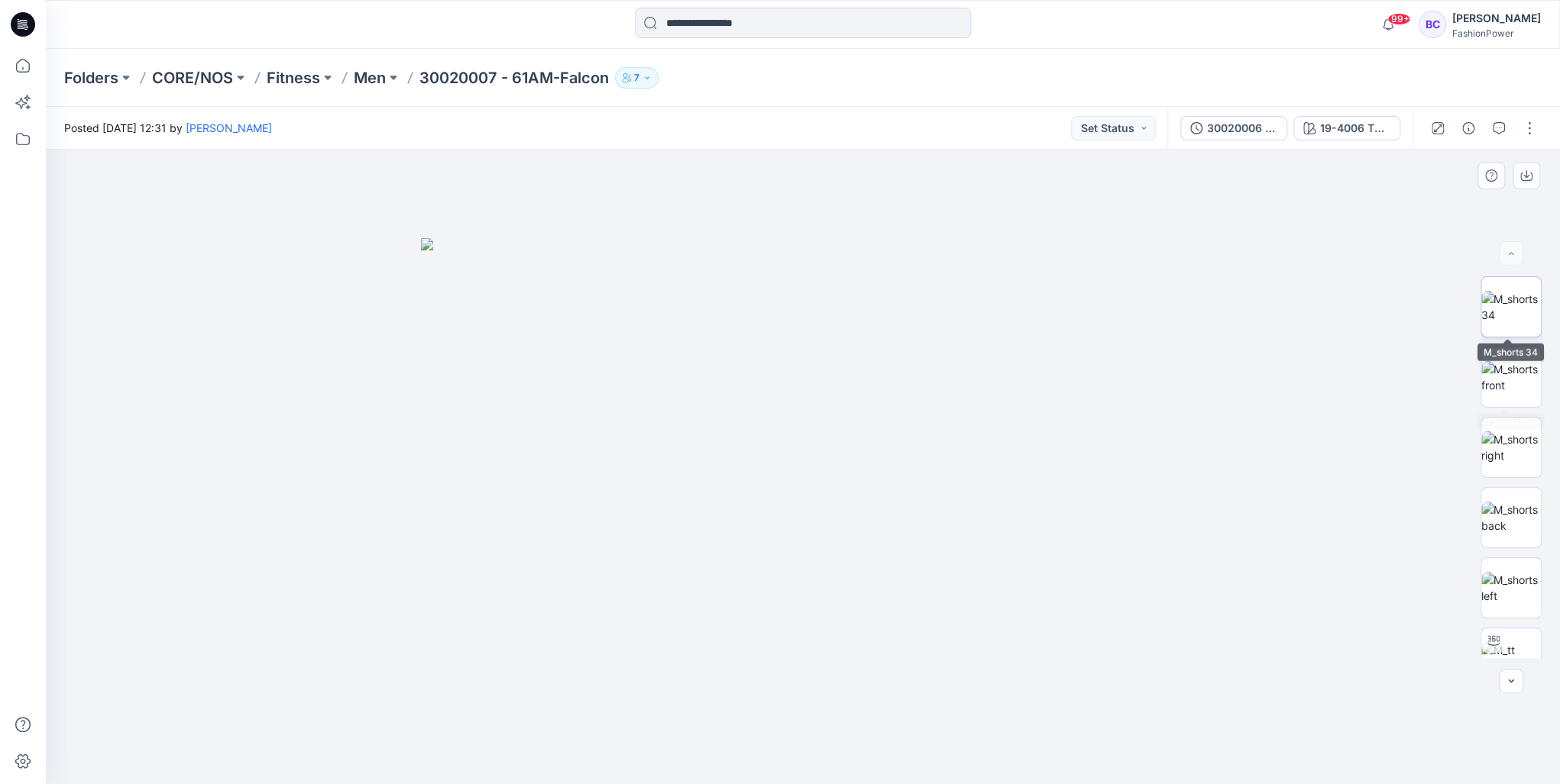
click at [1528, 297] on img at bounding box center [1511, 307] width 60 height 32
click at [967, 431] on img at bounding box center [802, 467] width 635 height 635
click at [1505, 368] on img at bounding box center [1511, 377] width 60 height 32
click at [1512, 315] on img at bounding box center [1511, 307] width 60 height 32
click at [1534, 174] on button "button" at bounding box center [1527, 176] width 27 height 27
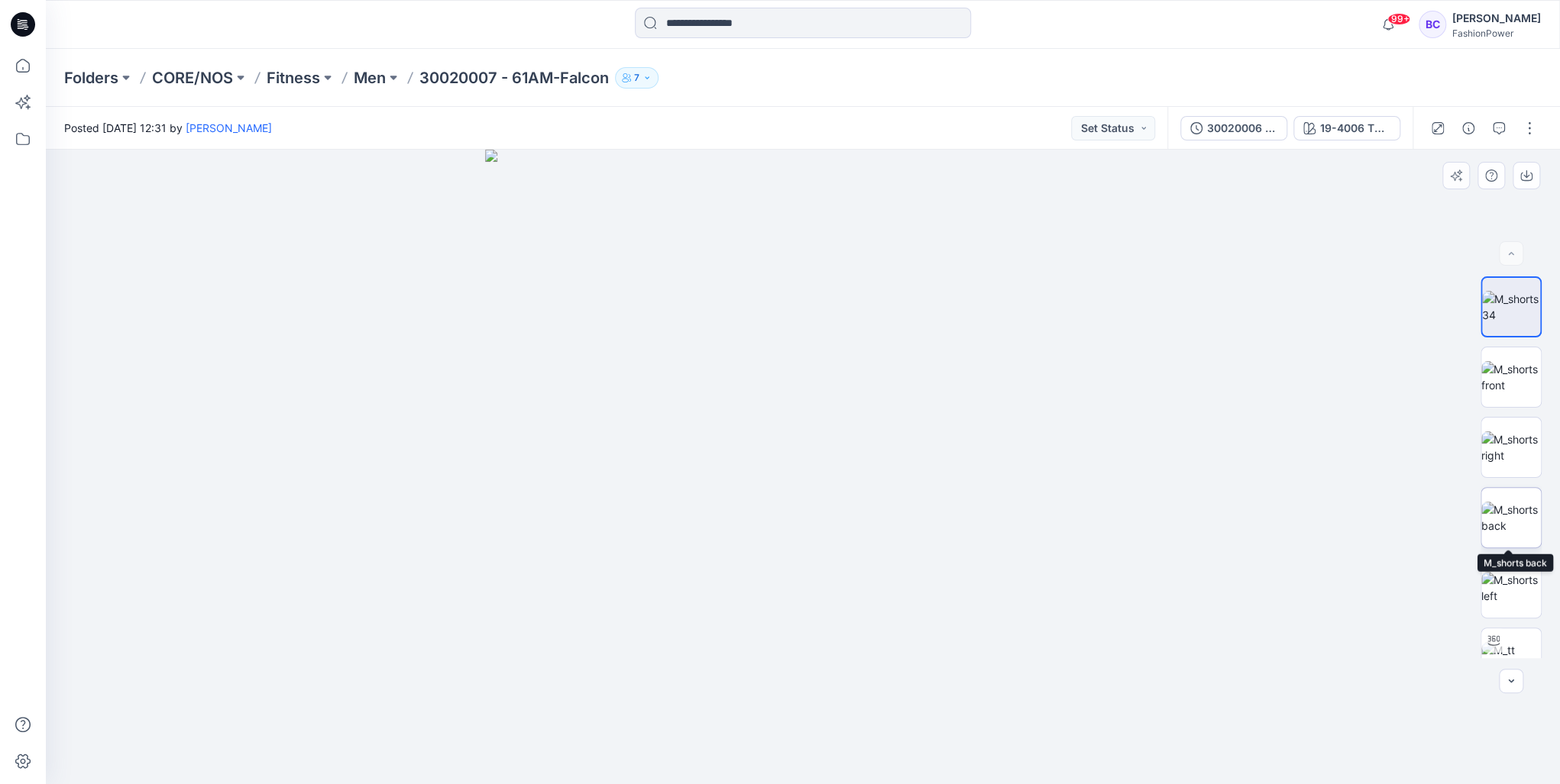
click at [1514, 514] on img at bounding box center [1511, 517] width 60 height 32
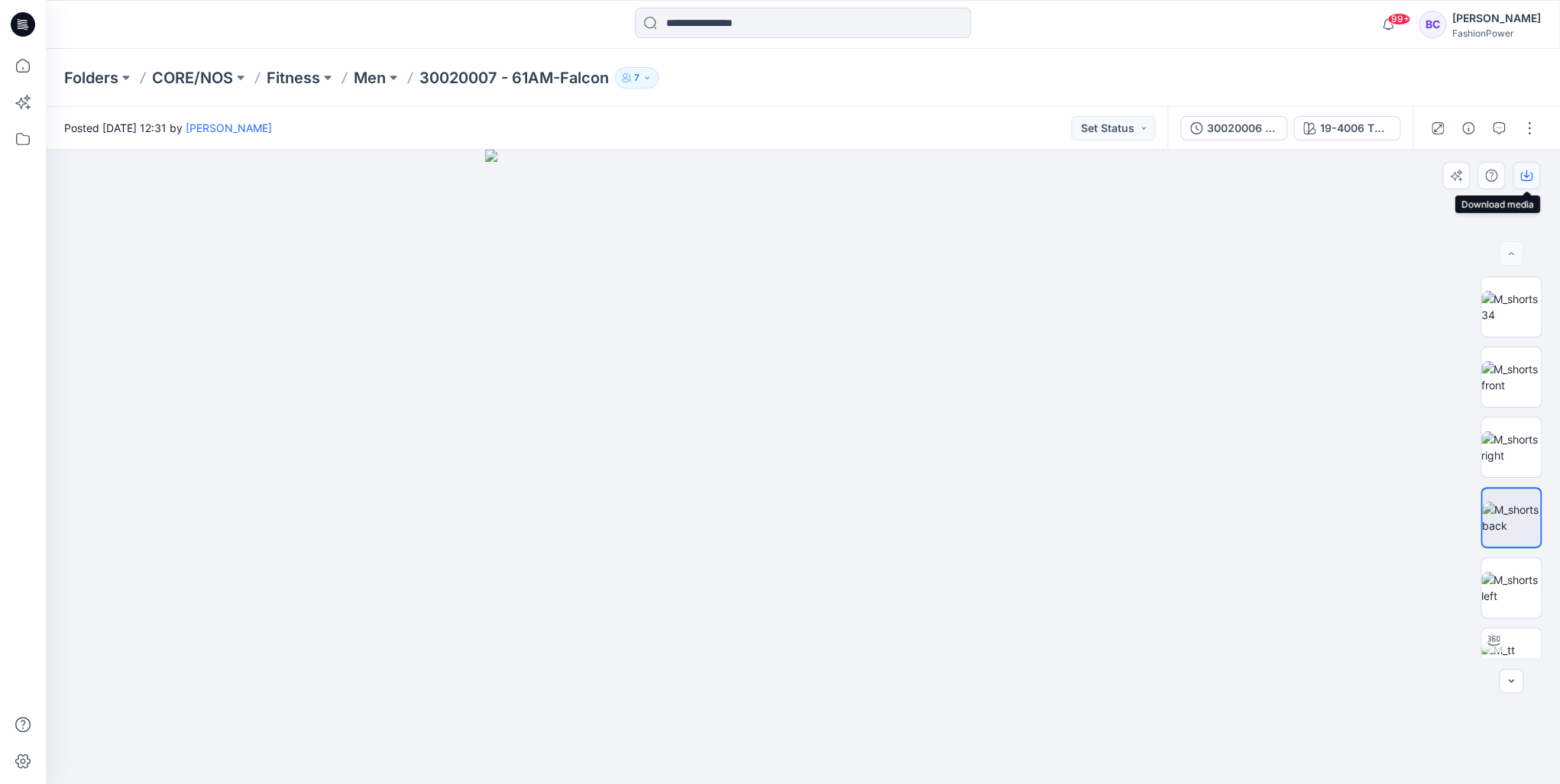
click at [1528, 173] on icon "button" at bounding box center [1527, 176] width 12 height 12
click at [1505, 587] on img at bounding box center [1511, 588] width 60 height 32
click at [1529, 170] on icon "button" at bounding box center [1527, 176] width 12 height 12
click at [911, 387] on img at bounding box center [802, 467] width 635 height 635
click at [1505, 383] on img at bounding box center [1511, 377] width 60 height 32
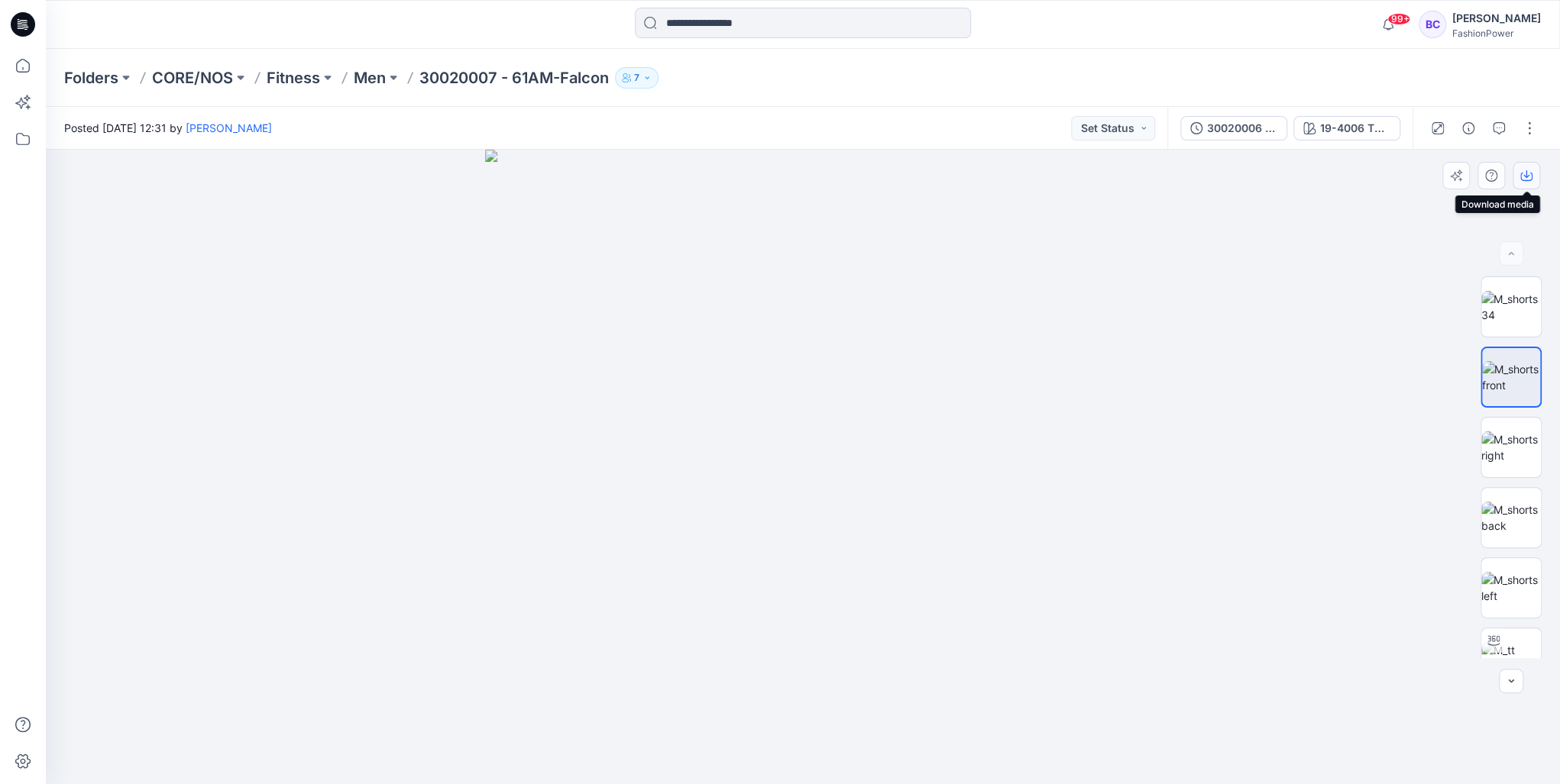
click at [1519, 174] on button "button" at bounding box center [1527, 176] width 27 height 27
click at [1528, 534] on img at bounding box center [1511, 517] width 60 height 32
click at [1534, 174] on button "button" at bounding box center [1527, 176] width 27 height 27
click at [373, 77] on p "Men" at bounding box center [369, 78] width 32 height 22
